Goal: Navigation & Orientation: Find specific page/section

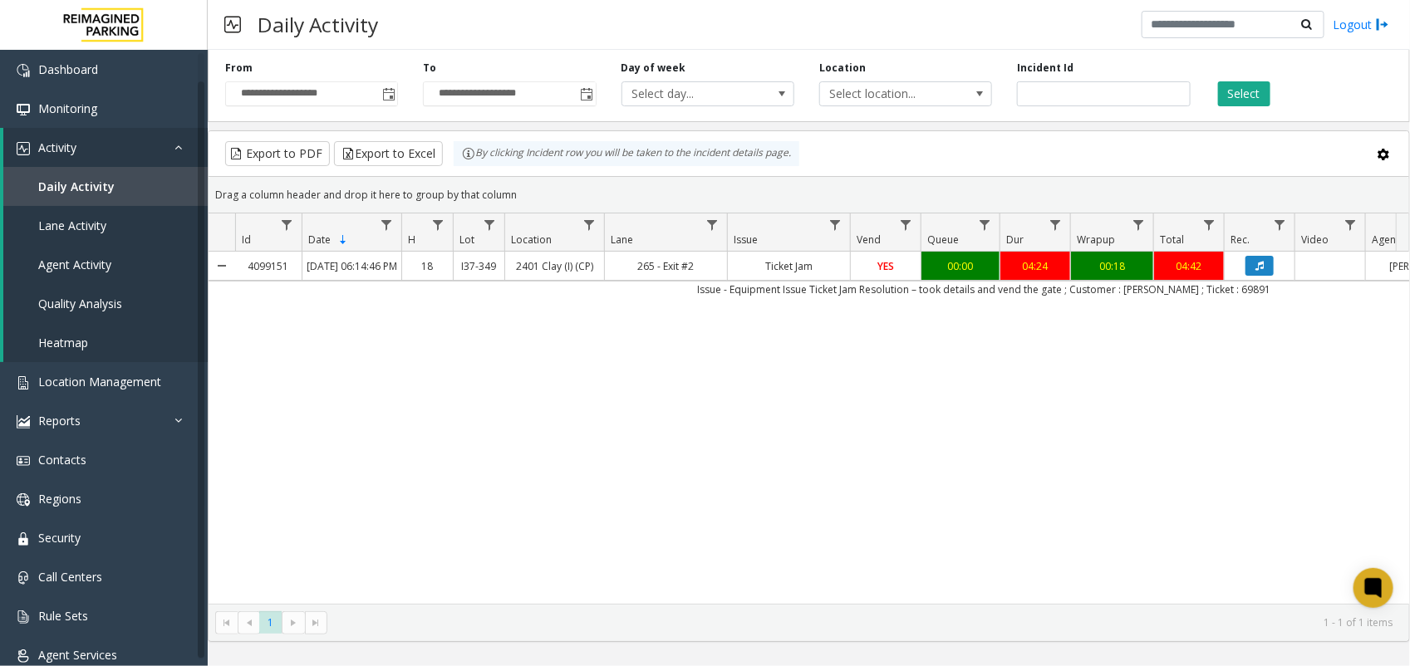
scroll to position [22, 0]
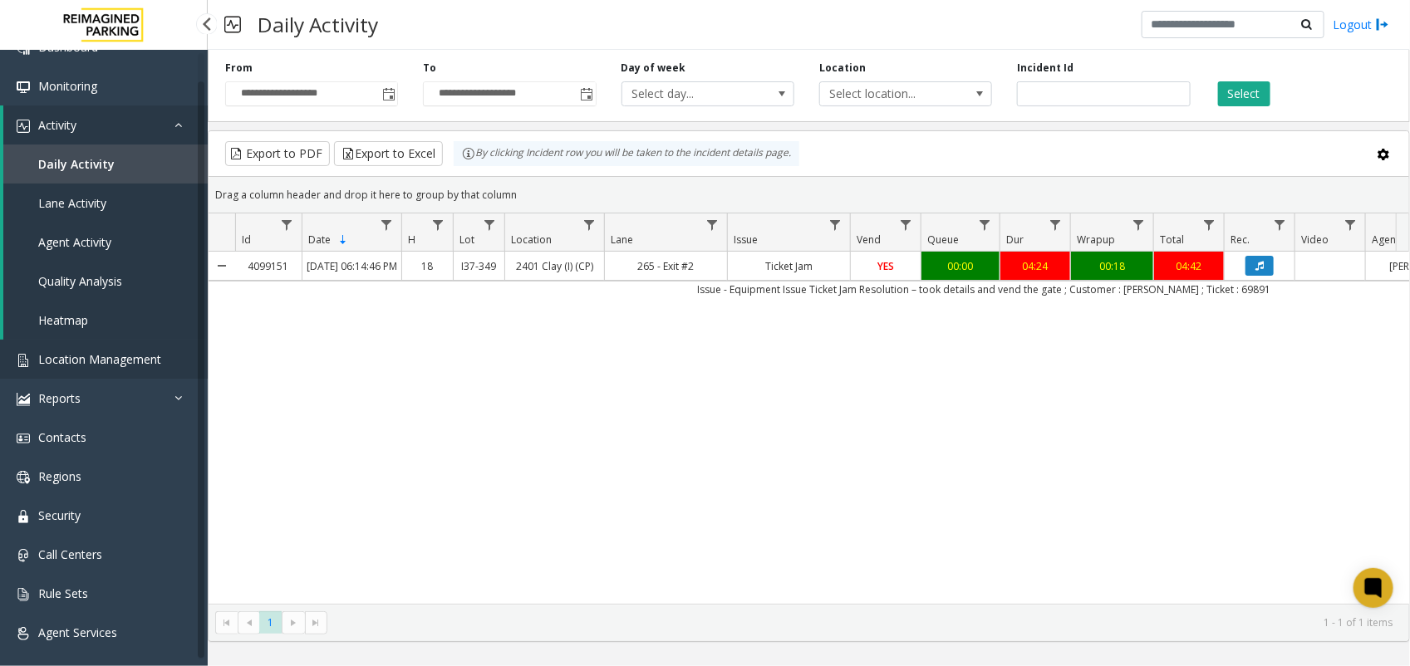
click at [104, 352] on span "Location Management" at bounding box center [99, 360] width 123 height 16
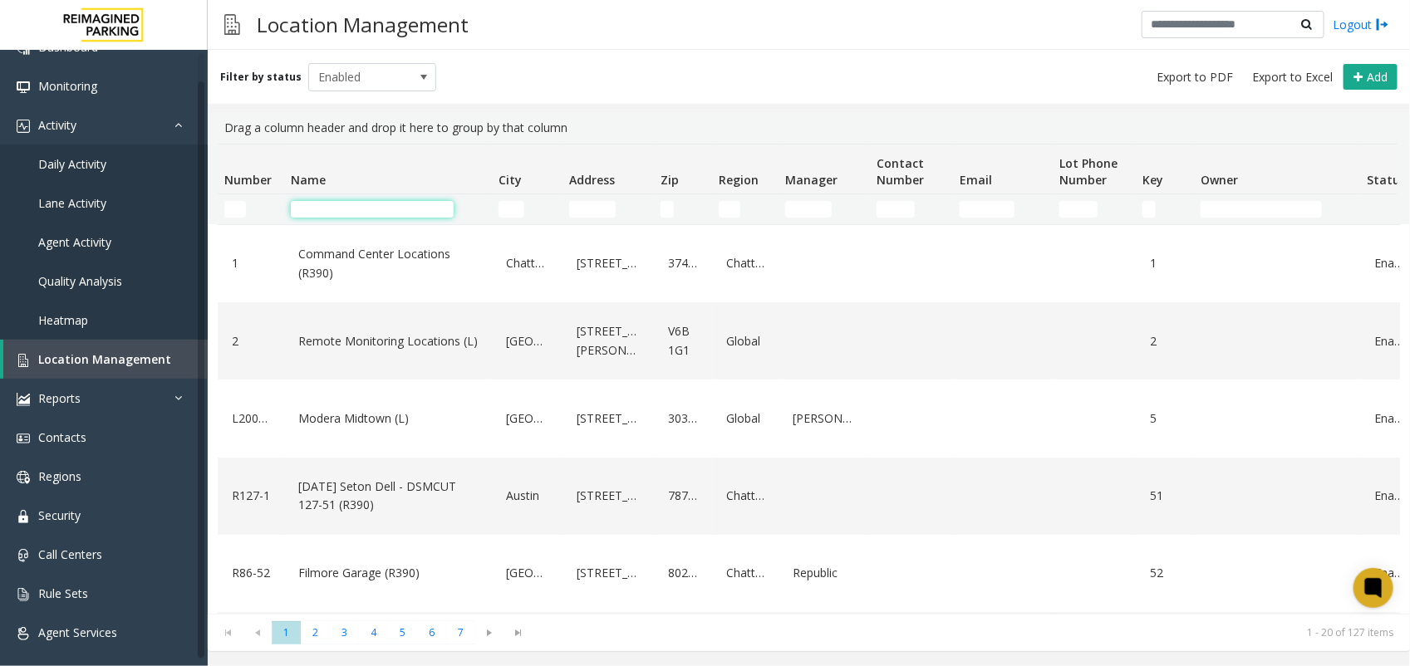
click at [403, 209] on input "Name Filter" at bounding box center [372, 209] width 163 height 17
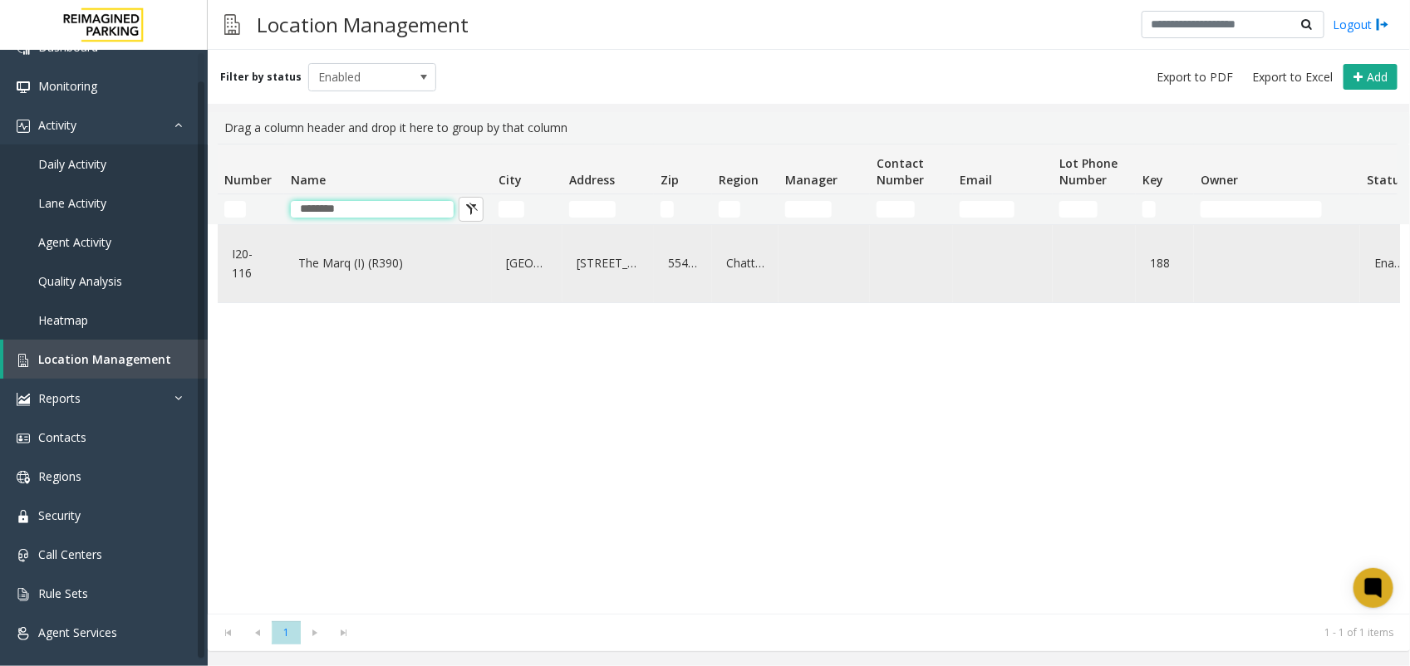
type input "********"
click at [356, 264] on link "The Marq (I) (R390)" at bounding box center [388, 263] width 188 height 27
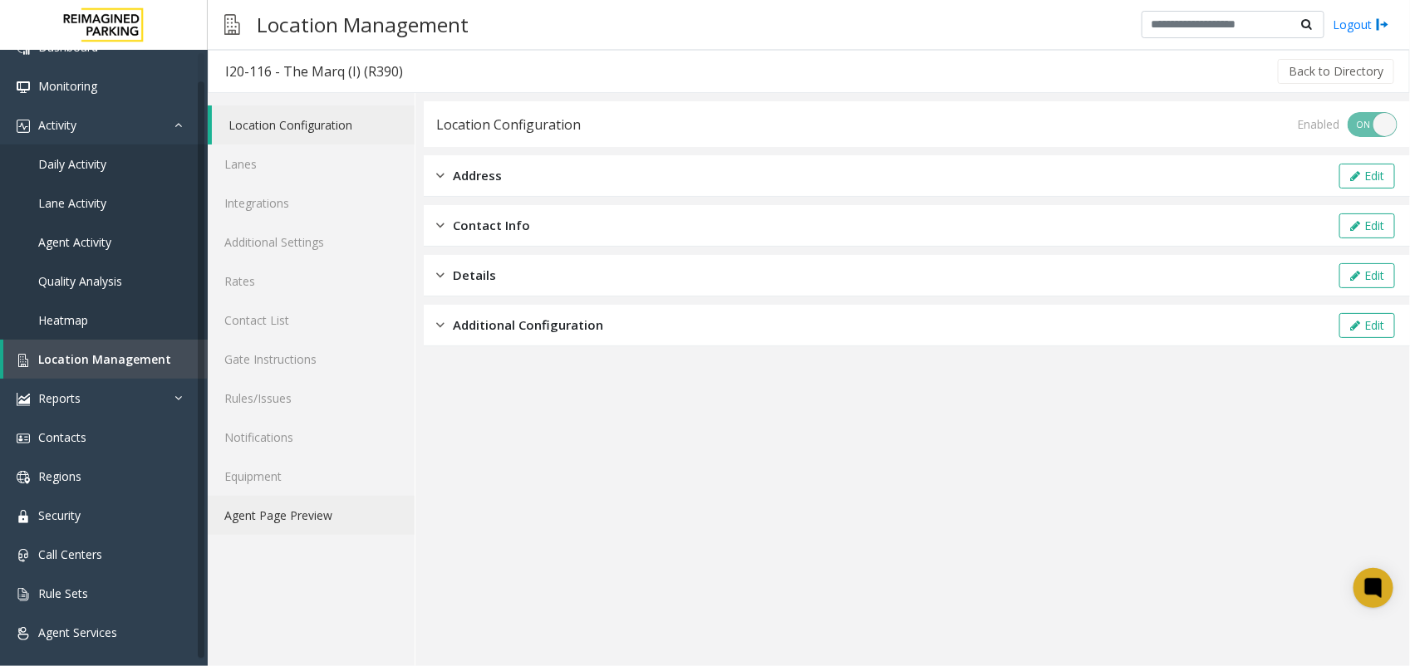
click at [275, 508] on link "Agent Page Preview" at bounding box center [311, 515] width 207 height 39
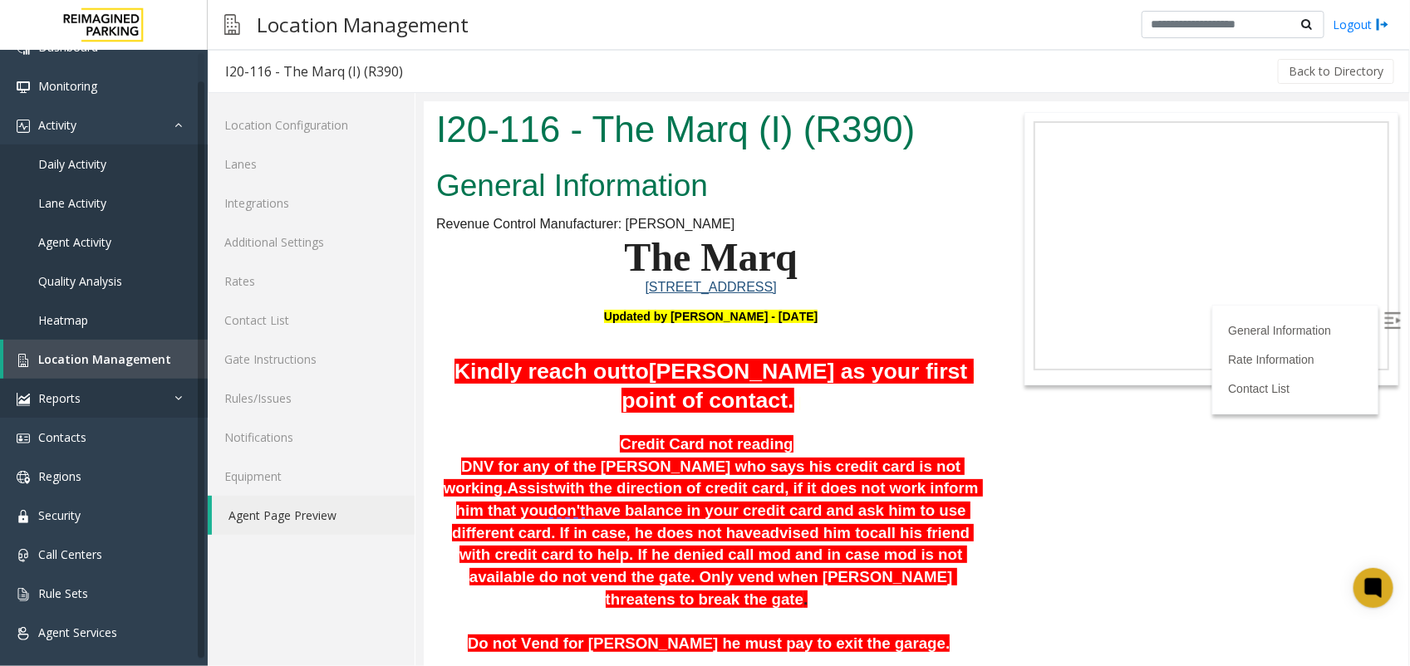
scroll to position [312, 0]
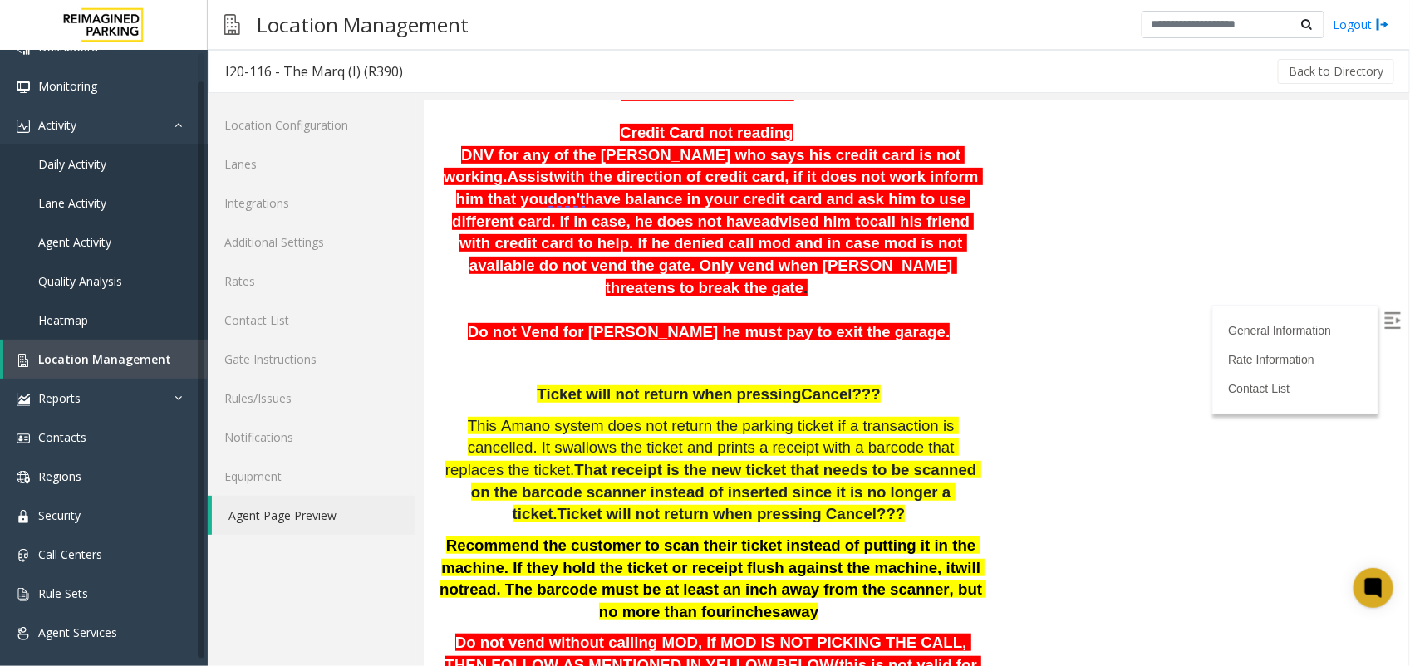
click at [558, 385] on span "Ticket will not return when pressing" at bounding box center [668, 393] width 264 height 17
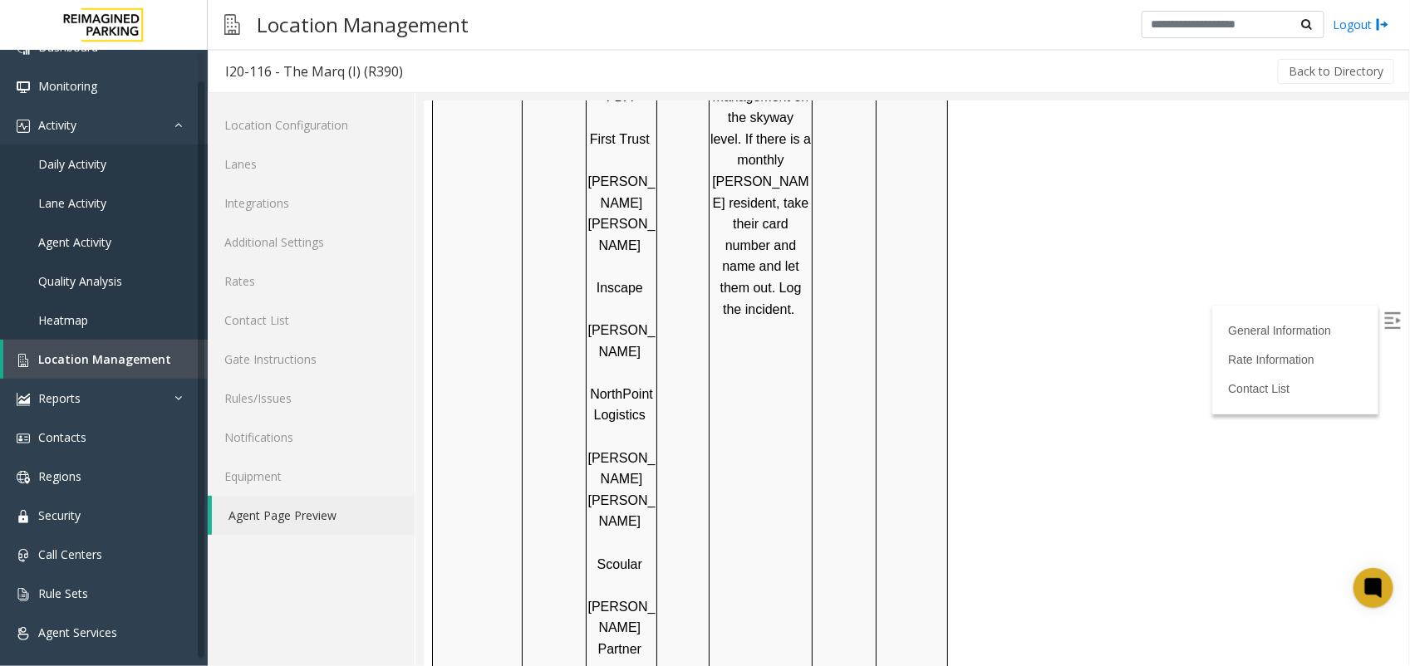
click at [538, 307] on td at bounding box center [554, 287] width 64 height 1214
click at [770, 411] on td "Must swipe monthly parking card on entry and exit. If the monthly [PERSON_NAME]…" at bounding box center [760, 287] width 103 height 1214
click at [829, 360] on td at bounding box center [844, 287] width 64 height 1214
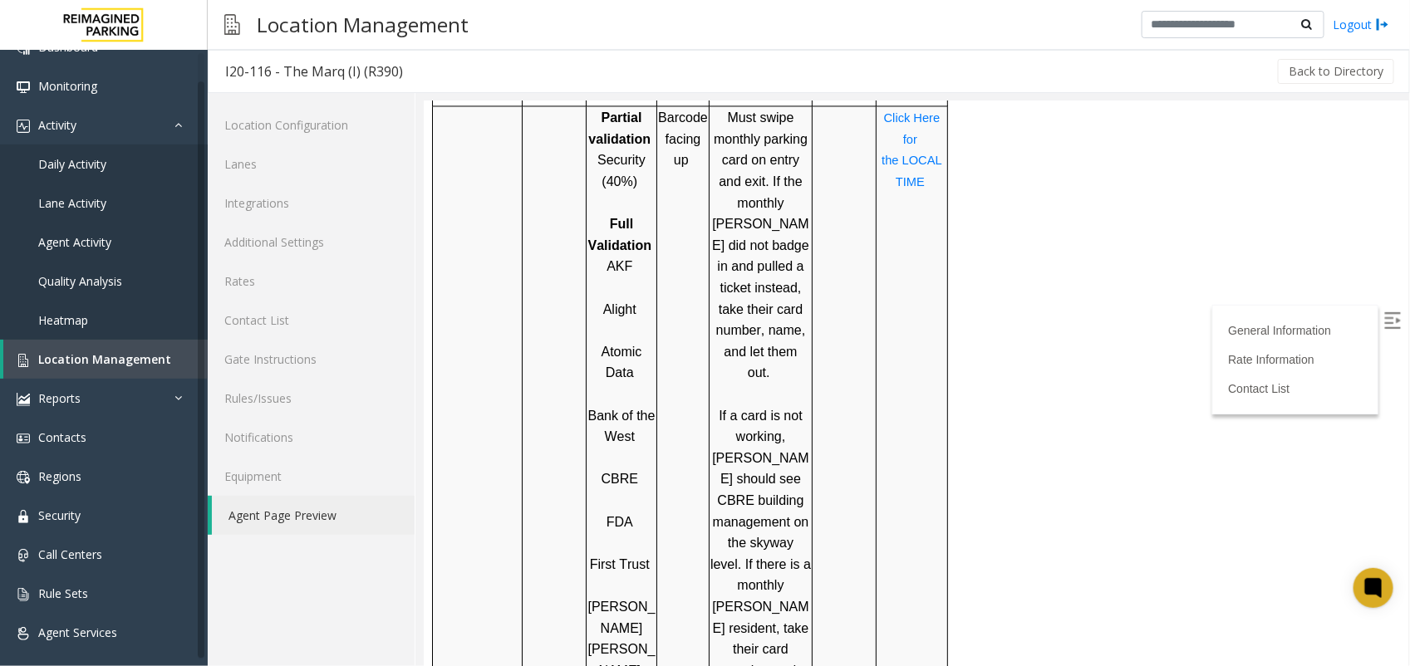
scroll to position [1490, 0]
